Goal: Transaction & Acquisition: Purchase product/service

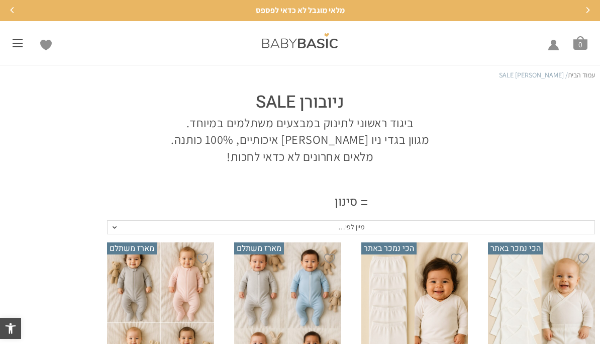
click at [25, 40] on div "מוצרי הדגל – הכי נמכר באתר>> ביגוד לתינוק שנולד (0-3 חודשים) תינוק שנולד – כל מ…" at bounding box center [27, 43] width 28 height 8
click at [21, 46] on span at bounding box center [18, 46] width 10 height 1
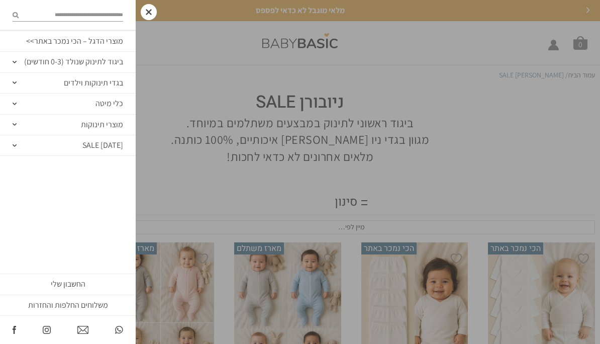
click at [17, 34] on link "מוצרי הדגל – הכי נמכר באתר>>" at bounding box center [68, 41] width 136 height 21
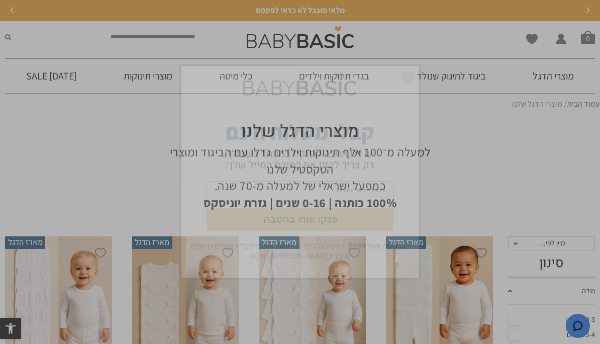
click at [410, 79] on img "סגור" at bounding box center [408, 77] width 12 height 12
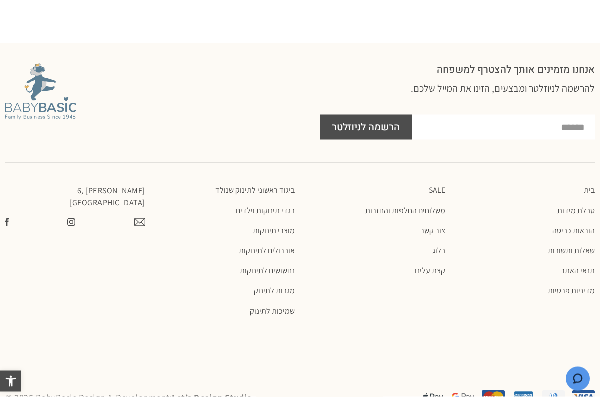
scroll to position [1185, 0]
click at [250, 209] on link "בגדי תינוקות וילדים" at bounding box center [225, 210] width 140 height 10
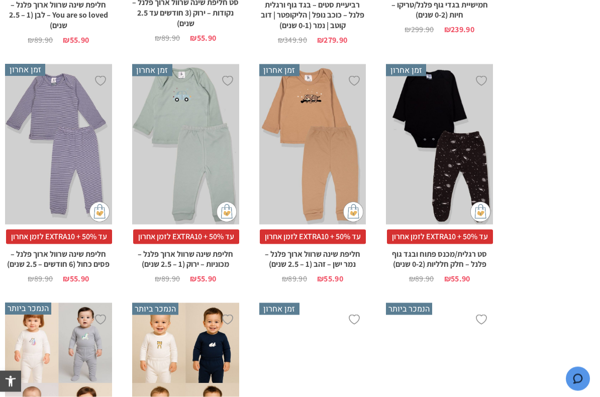
scroll to position [1201, 0]
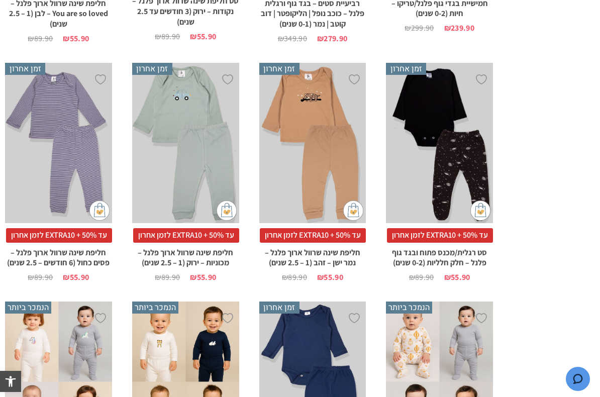
click at [74, 154] on div "x בחירת מידה 6-12m 12-18m 18-24m 24-30m" at bounding box center [58, 143] width 107 height 160
